Goal: Find specific page/section: Find specific page/section

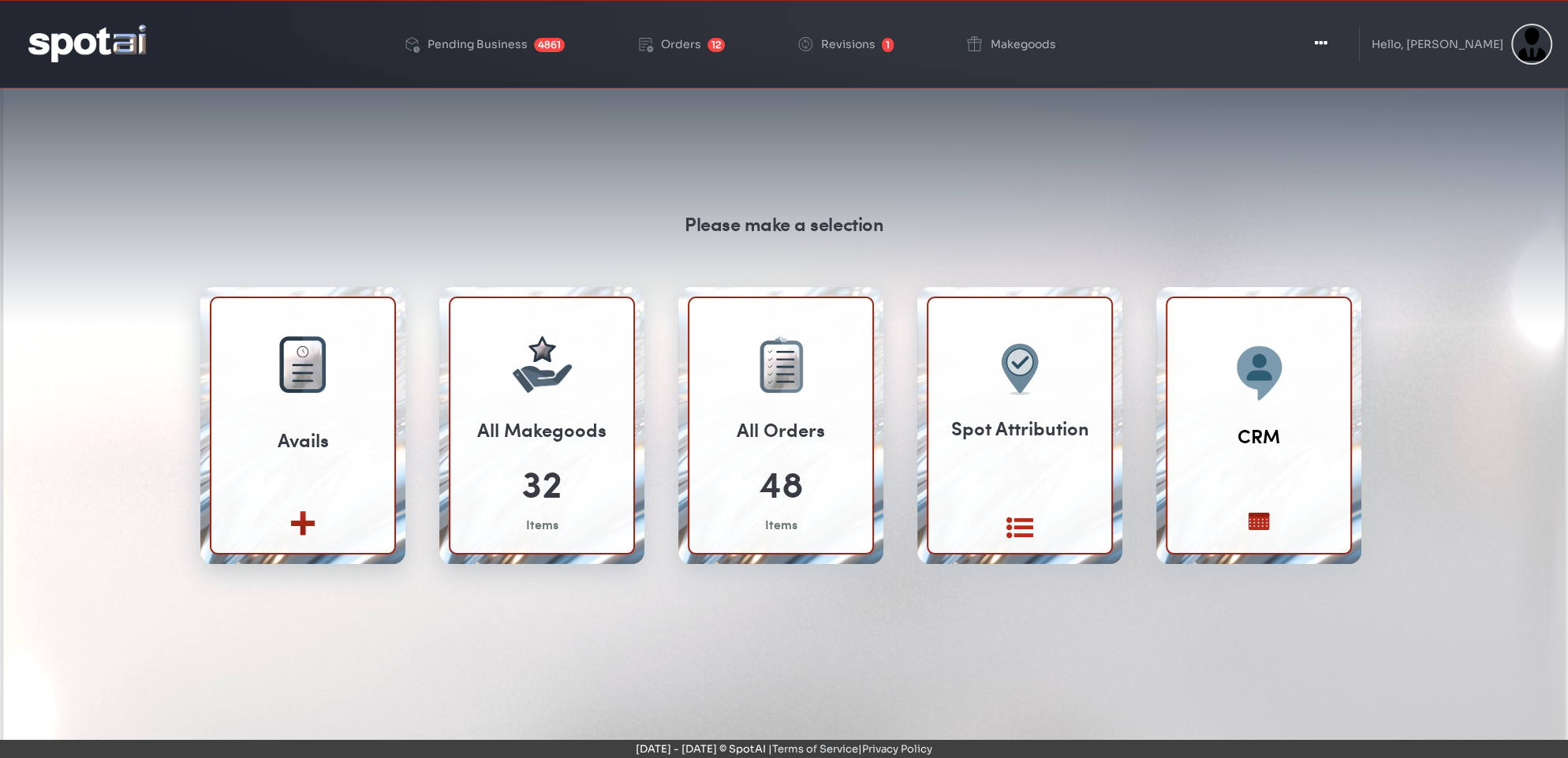
click at [14, 241] on div "Please make a selection Avails Create new View All" at bounding box center [784, 483] width 1544 height 758
click at [528, 41] on div "Pending Business" at bounding box center [478, 44] width 100 height 11
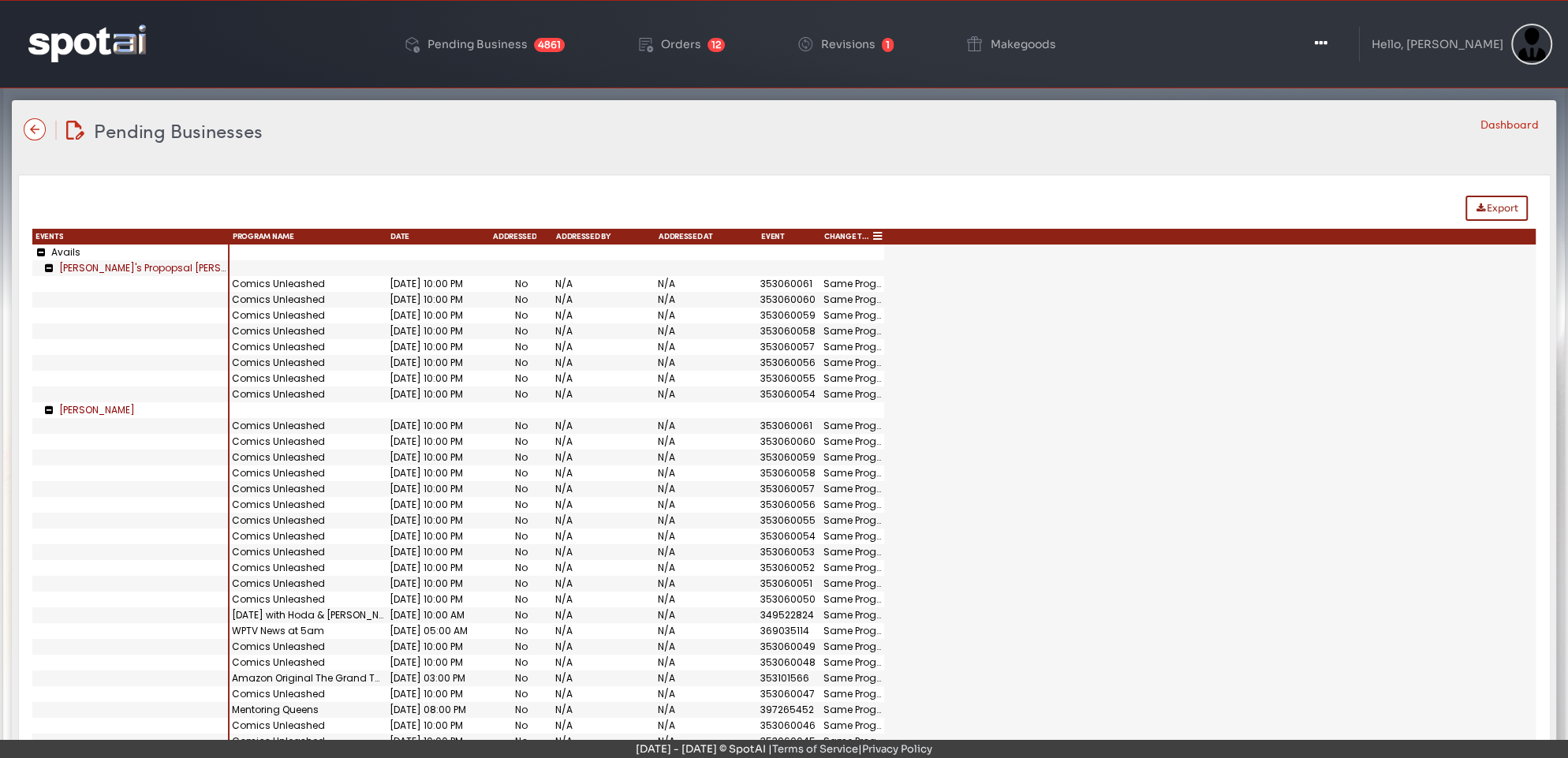
click at [845, 234] on span "Change Type" at bounding box center [846, 238] width 46 height 11
click at [846, 316] on div "Same Program" at bounding box center [852, 315] width 63 height 16
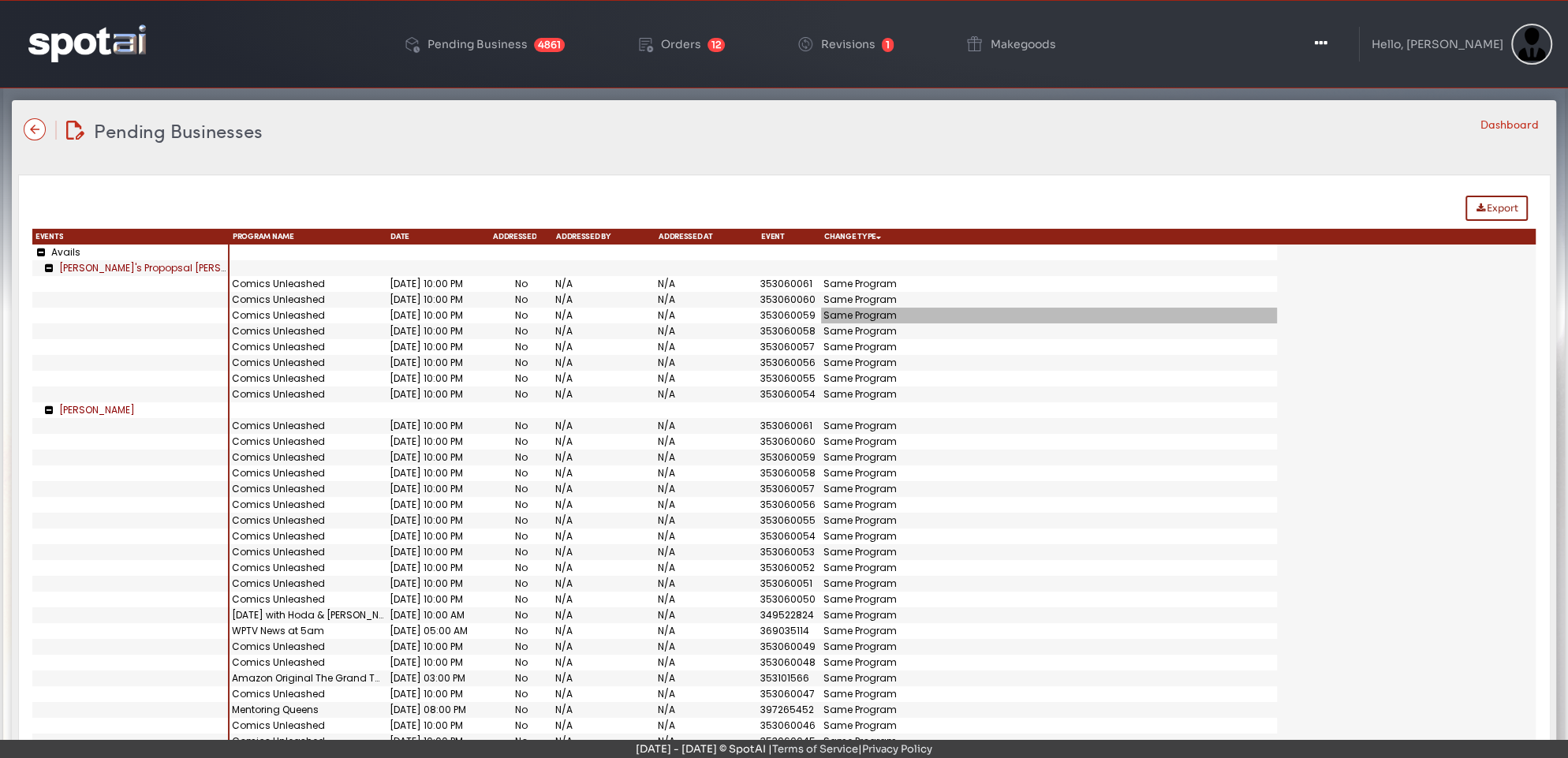
drag, startPoint x: 881, startPoint y: 231, endPoint x: 1273, endPoint y: 256, distance: 392.8
click at [1273, 256] on div "Events Program Name Date Addressed Addressed By Addressed at Event Change Type …" at bounding box center [784, 502] width 1504 height 546
click at [697, 129] on div "Pending Businesses Pending Businesses Dashboard" at bounding box center [784, 130] width 1521 height 27
click at [701, 39] on div "Orders" at bounding box center [681, 44] width 41 height 11
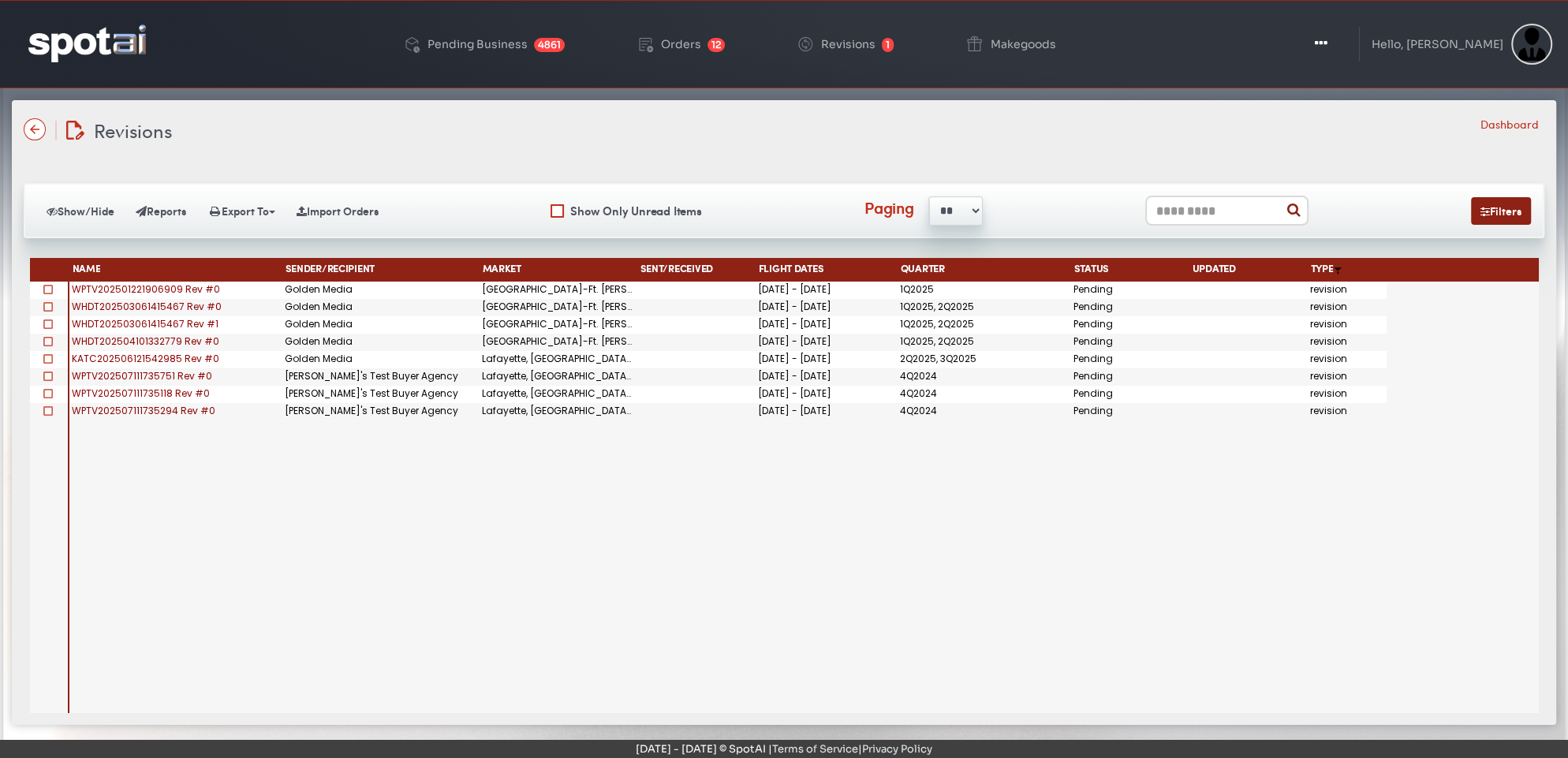
click at [61, 31] on img at bounding box center [87, 43] width 117 height 37
